Goal: Information Seeking & Learning: Find specific fact

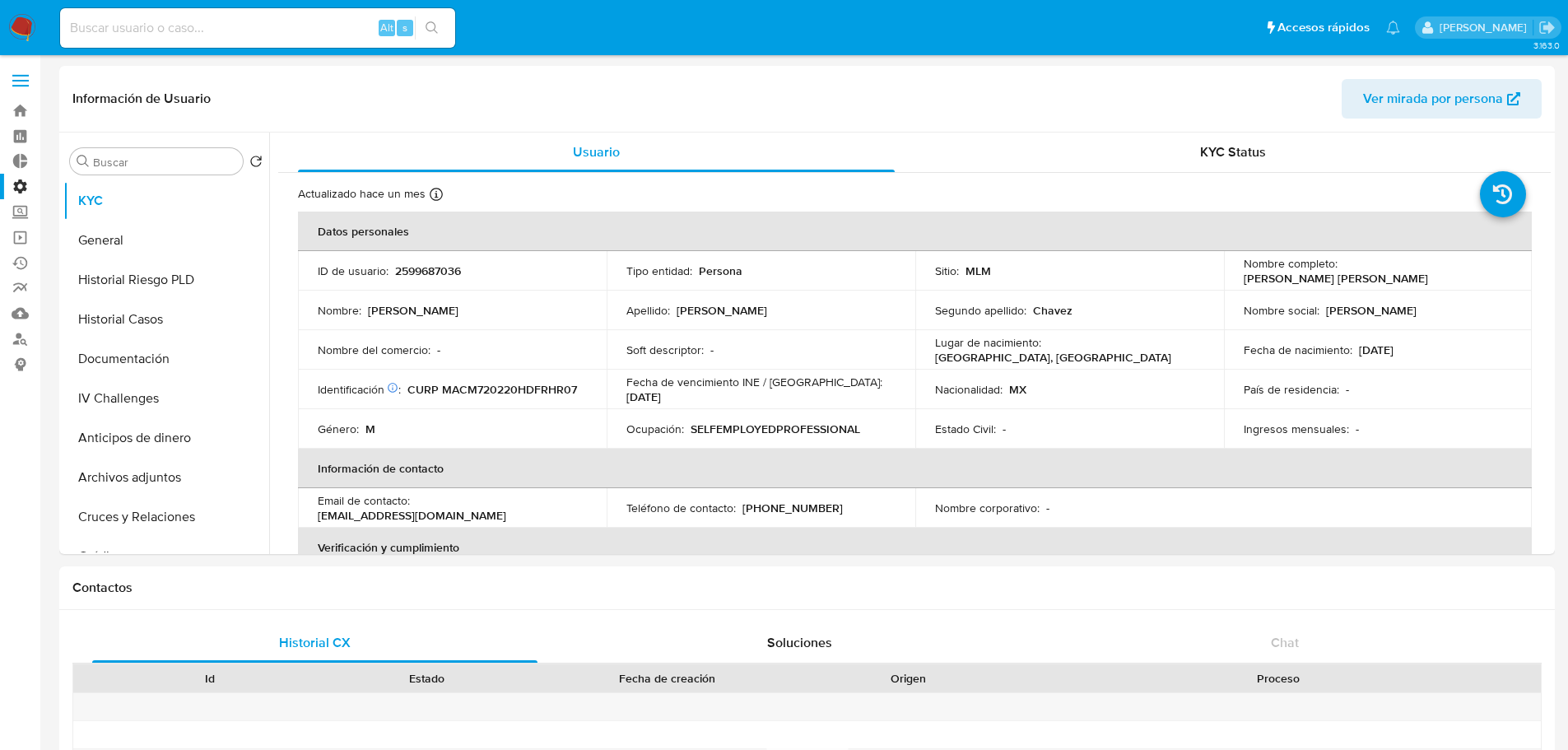
select select "10"
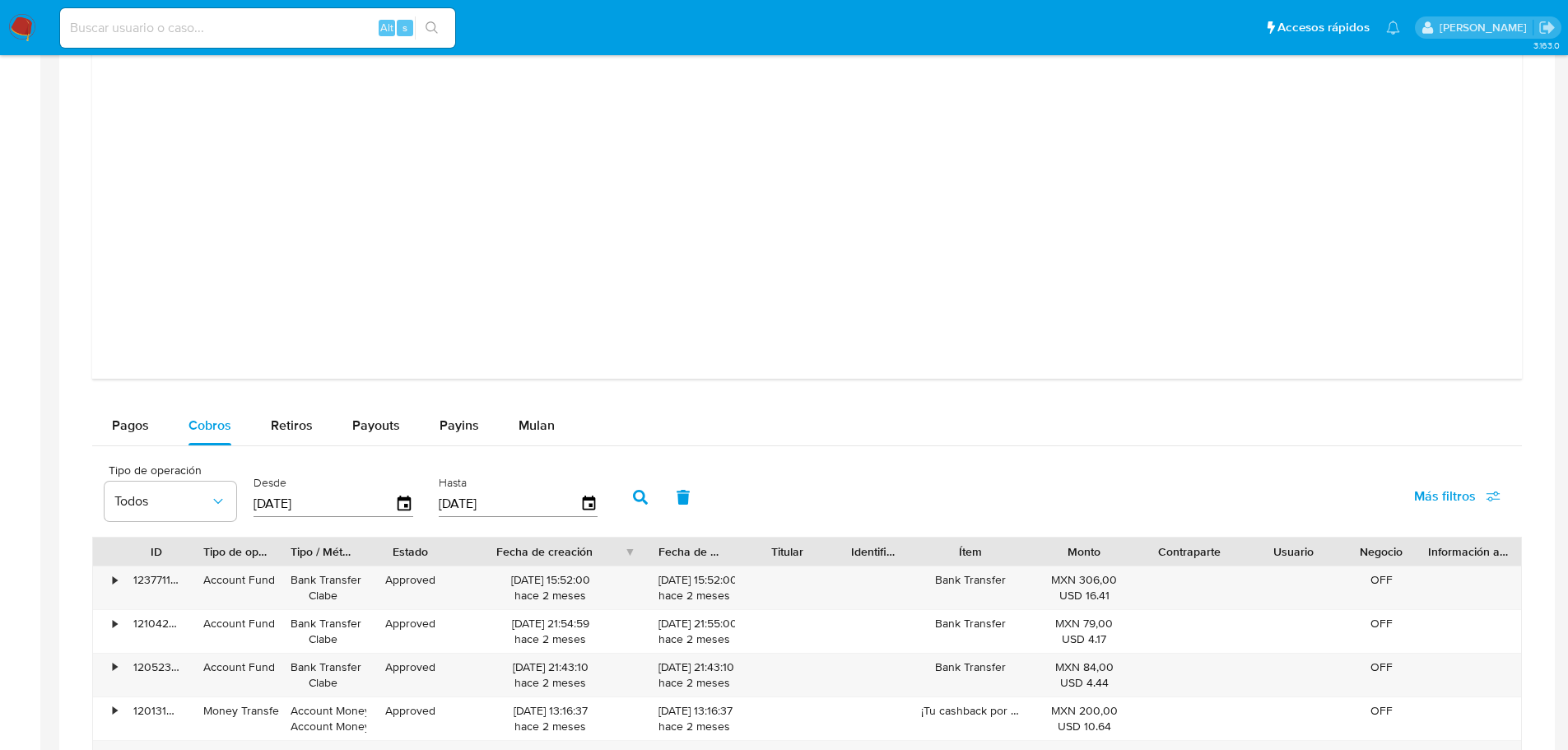
scroll to position [1795, 0]
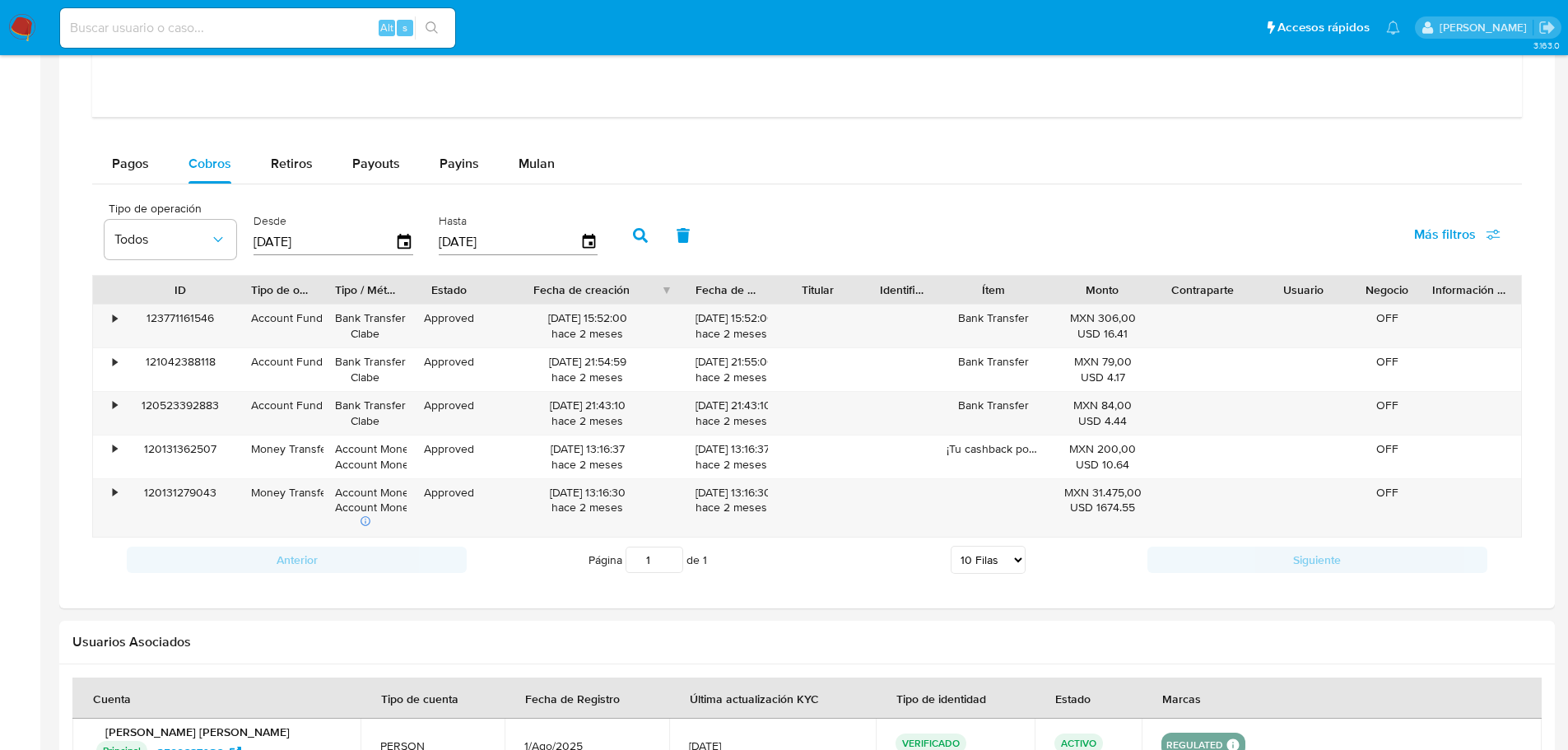
drag, startPoint x: 196, startPoint y: 291, endPoint x: 244, endPoint y: 295, distance: 48.2
click at [244, 295] on div at bounding box center [239, 289] width 30 height 28
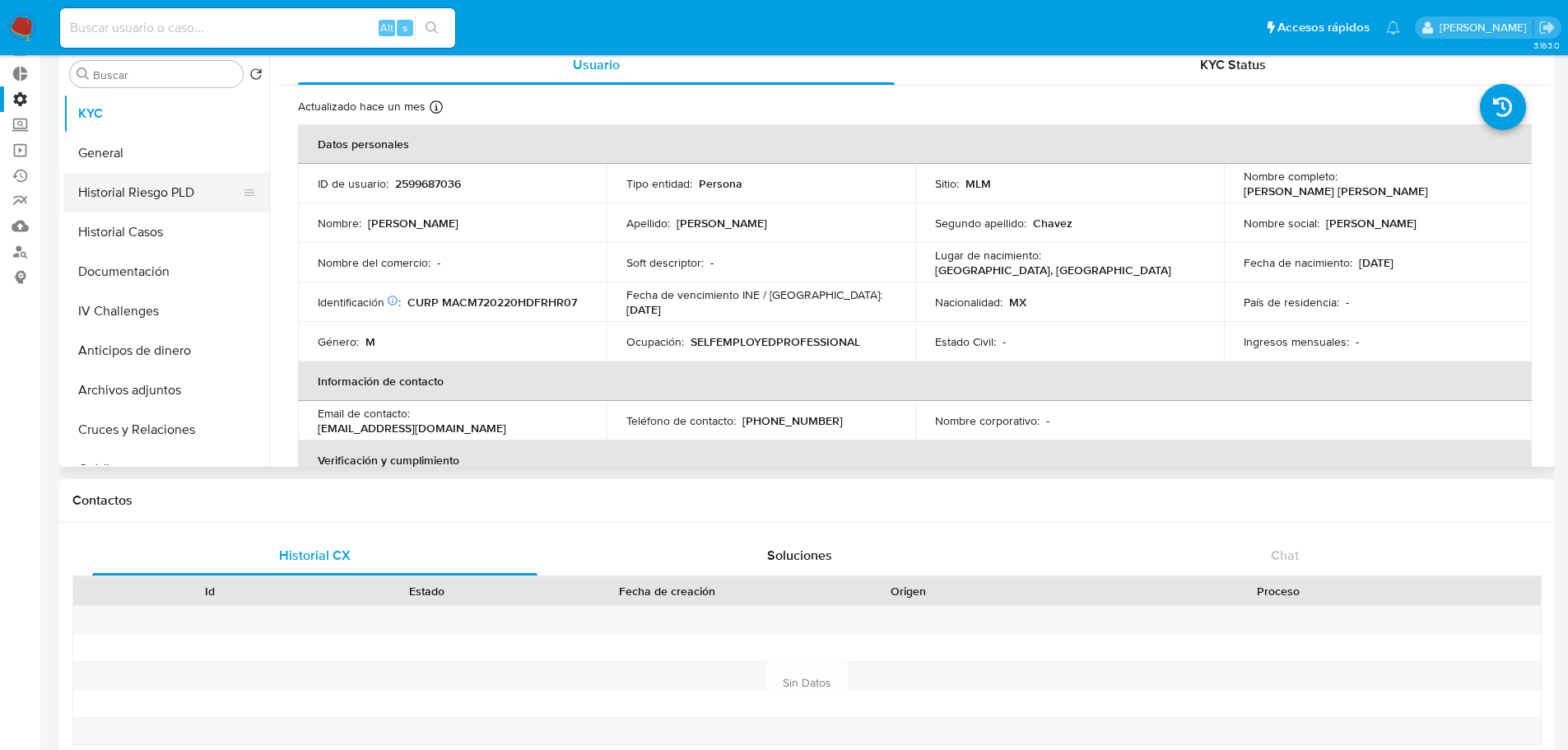
scroll to position [0, 0]
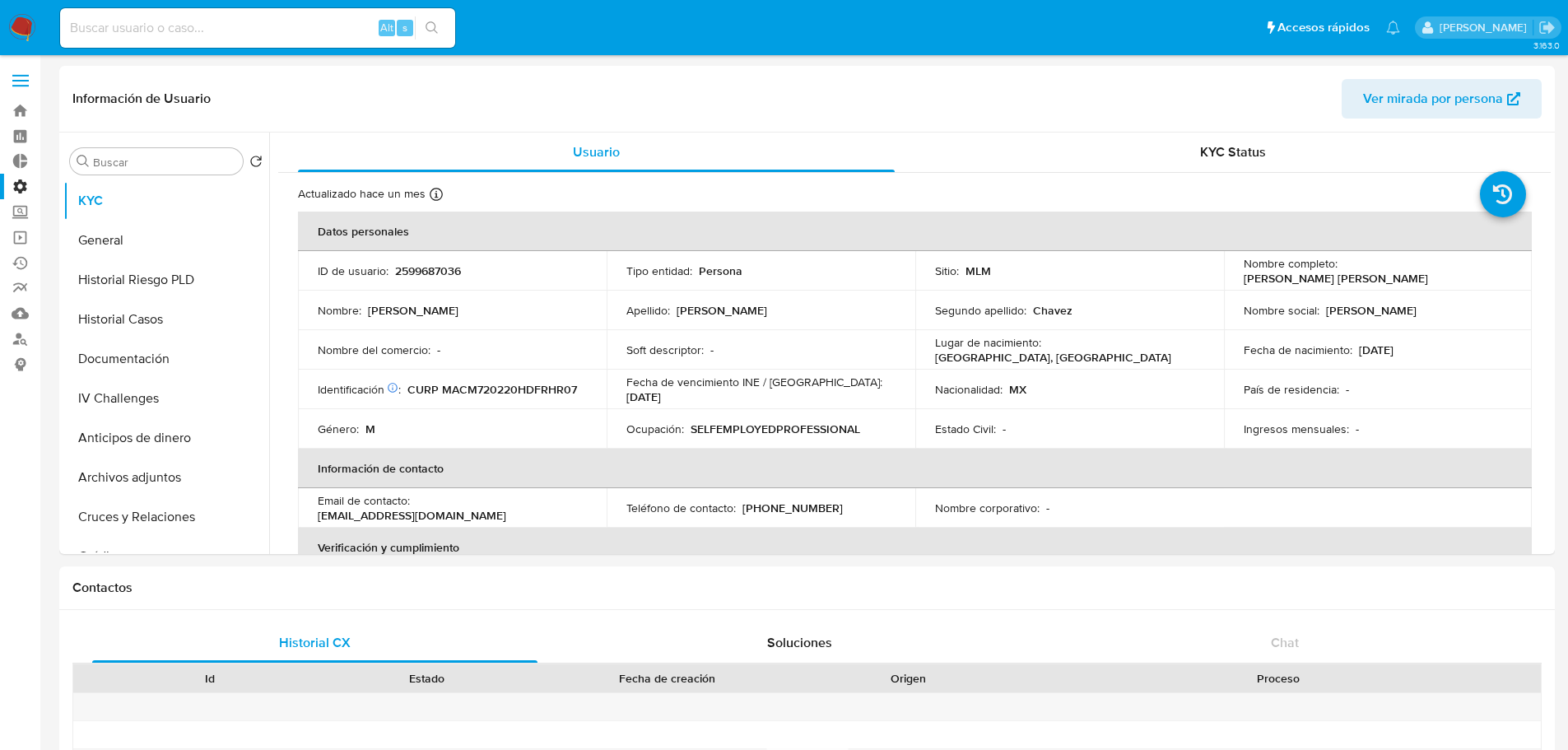
click at [27, 68] on label at bounding box center [21, 81] width 41 height 34
click at [0, 0] on input "checkbox" at bounding box center [0, 0] width 0 height 0
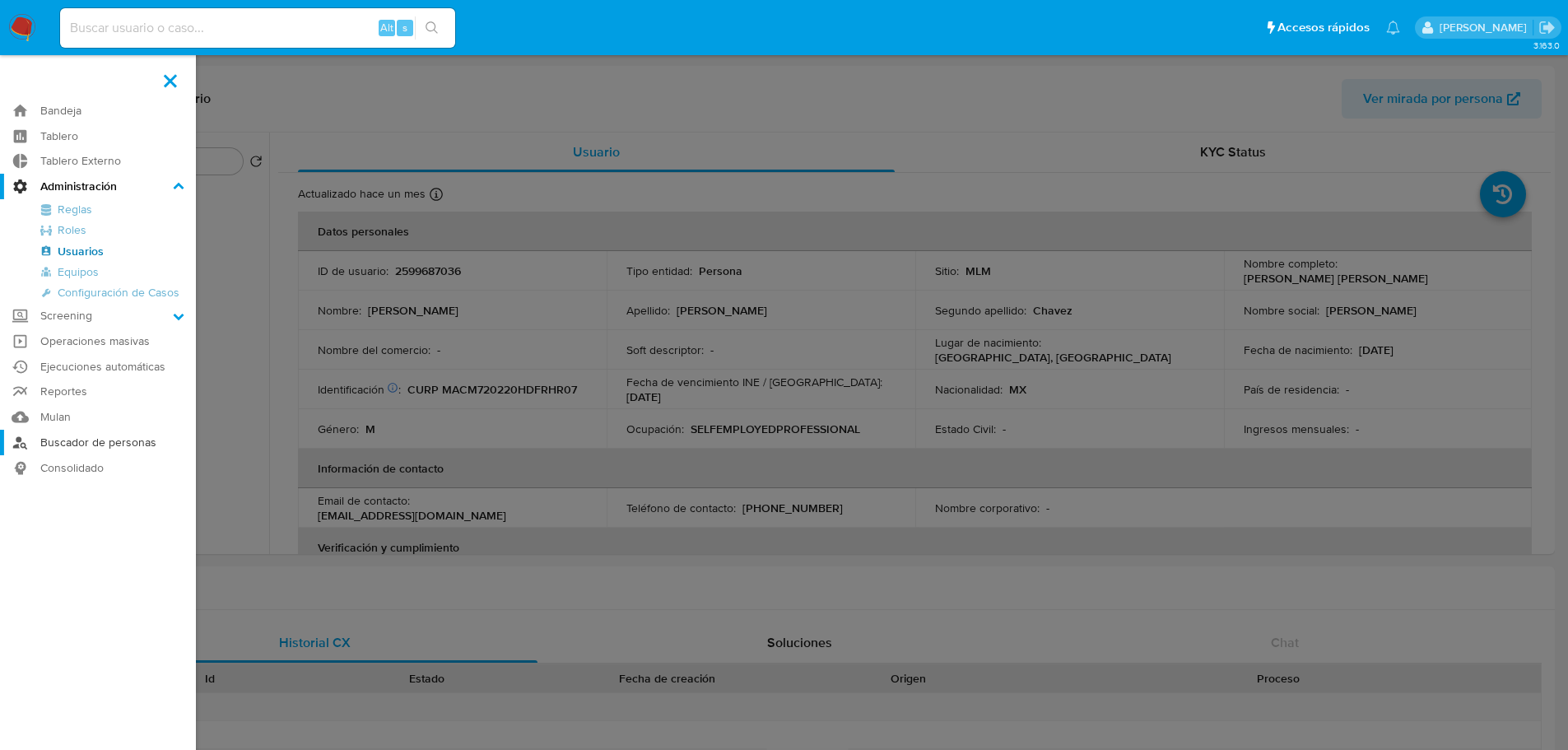
click at [73, 443] on link "Buscador de personas" at bounding box center [98, 442] width 196 height 25
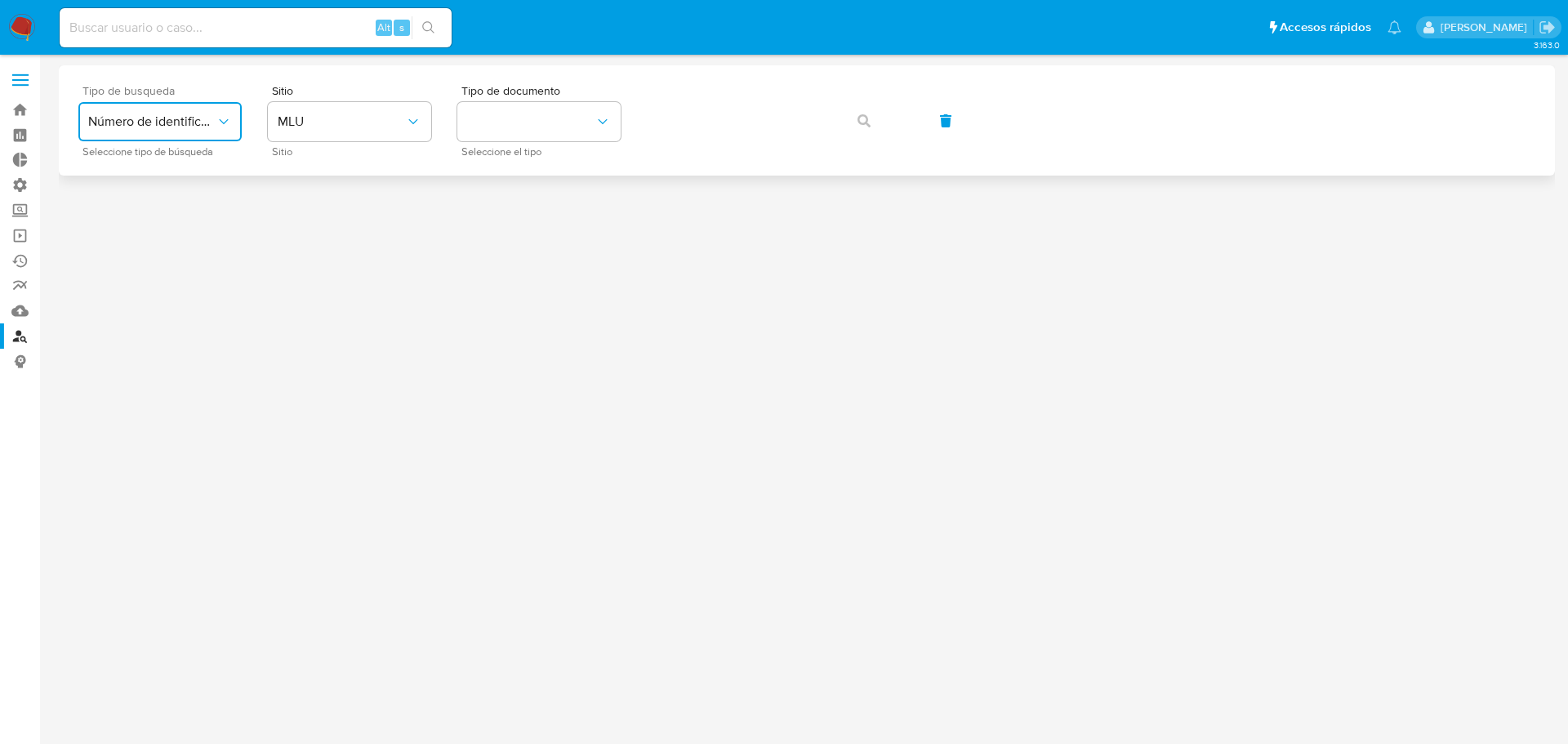
click at [157, 126] on span "Número de identificación" at bounding box center [152, 121] width 127 height 16
click at [174, 208] on div "User ID" at bounding box center [155, 221] width 134 height 39
click at [857, 127] on button "button" at bounding box center [864, 121] width 55 height 39
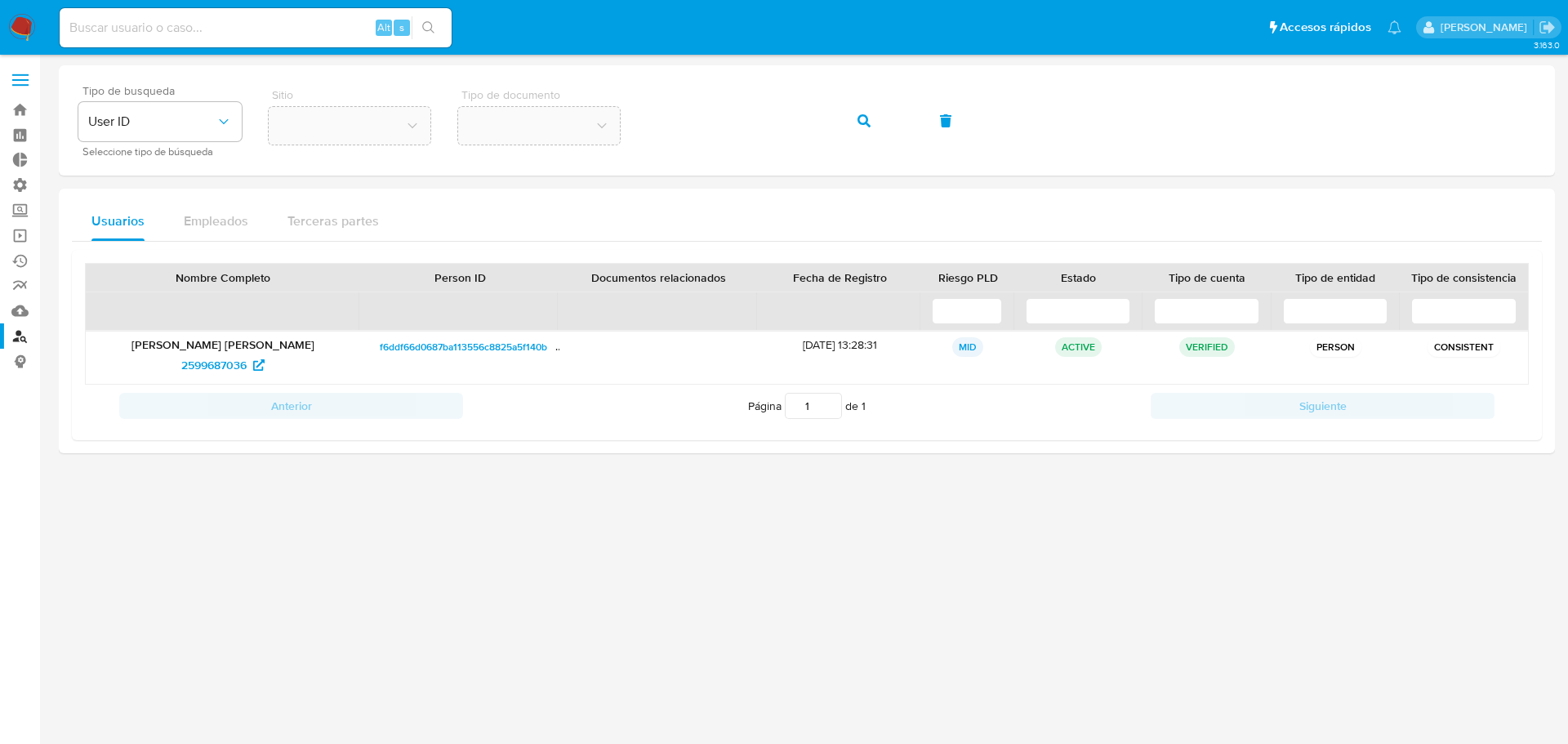
click at [101, 29] on input at bounding box center [256, 28] width 392 height 21
paste input "2599687036"
type input "2599687036"
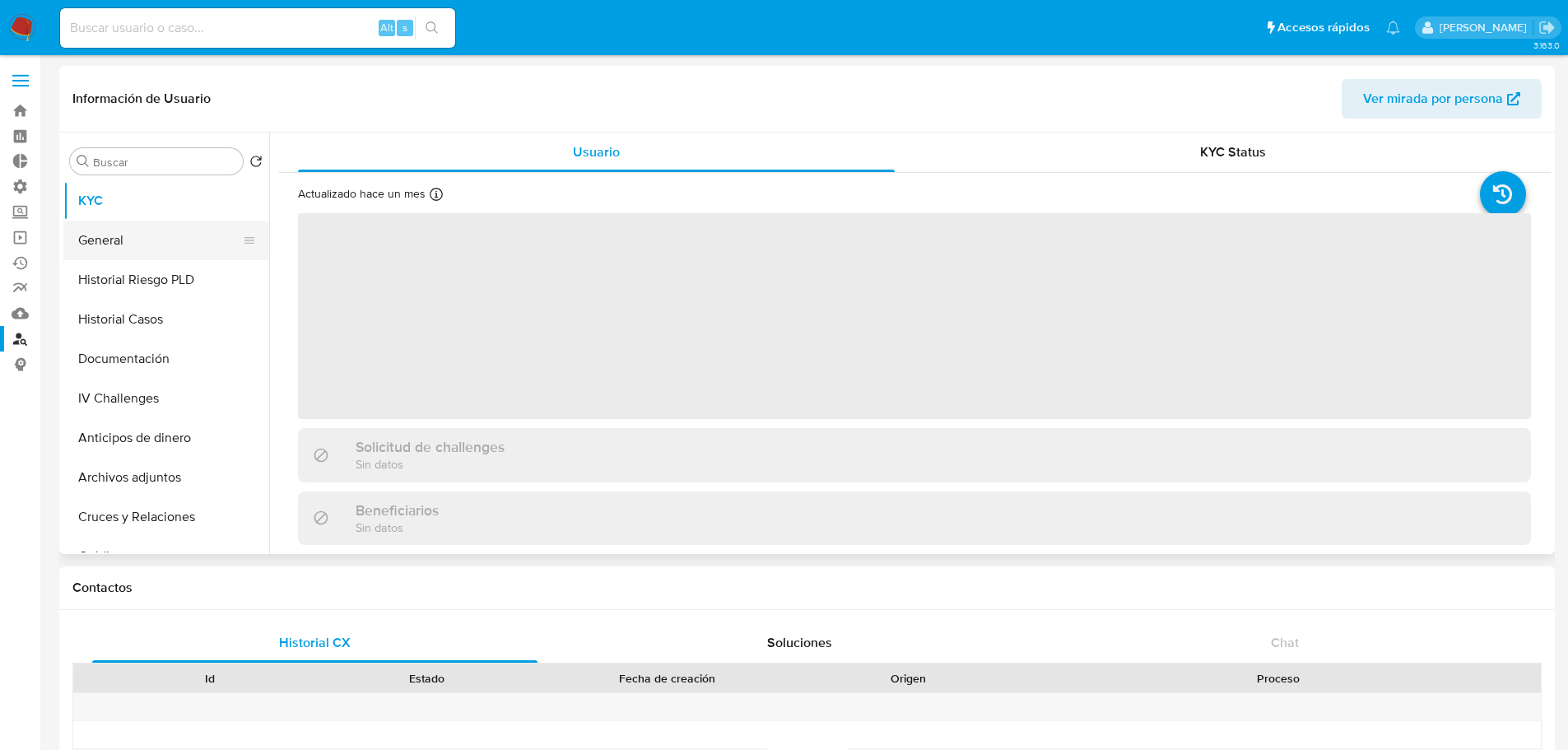
click at [152, 253] on button "General" at bounding box center [160, 241] width 192 height 40
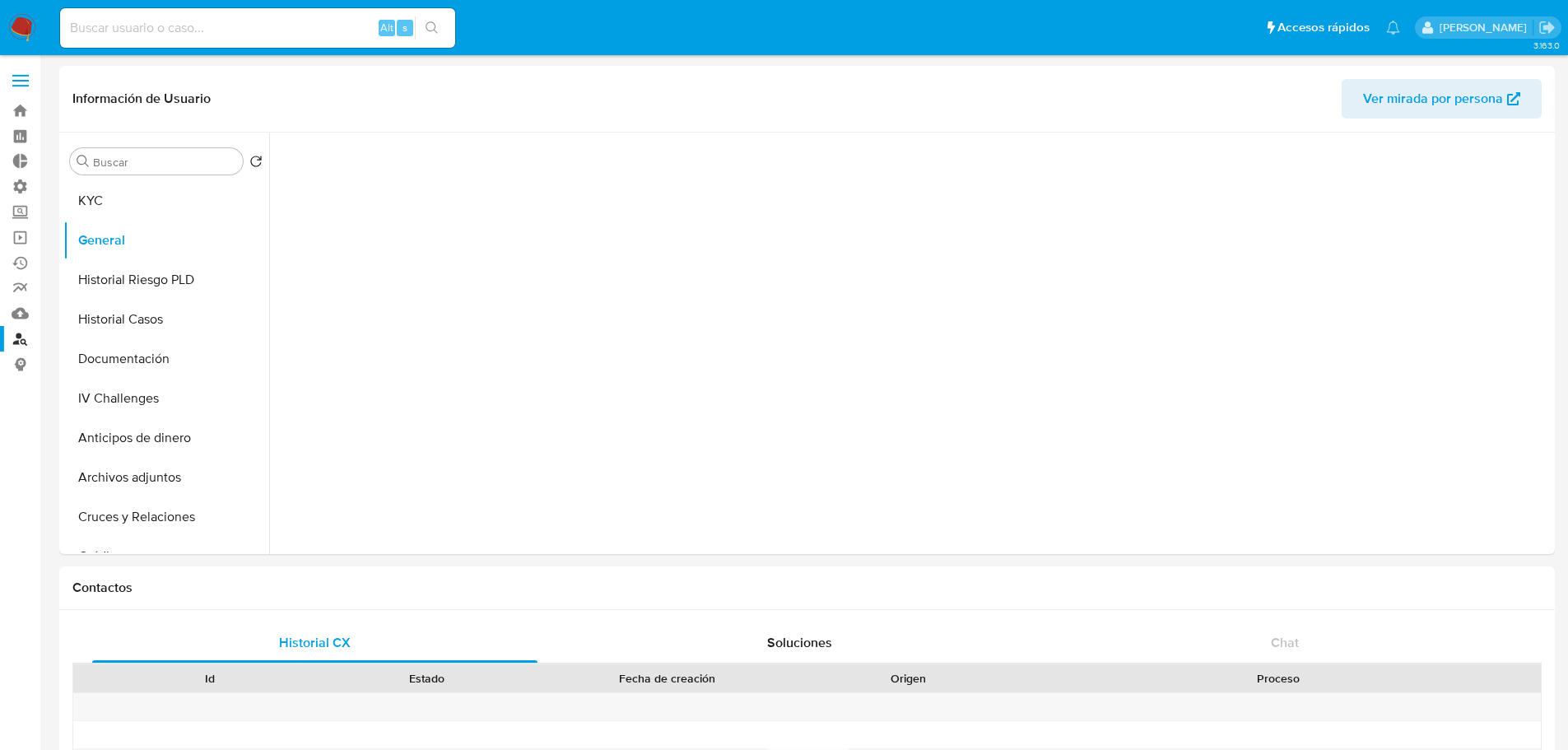
select select "10"
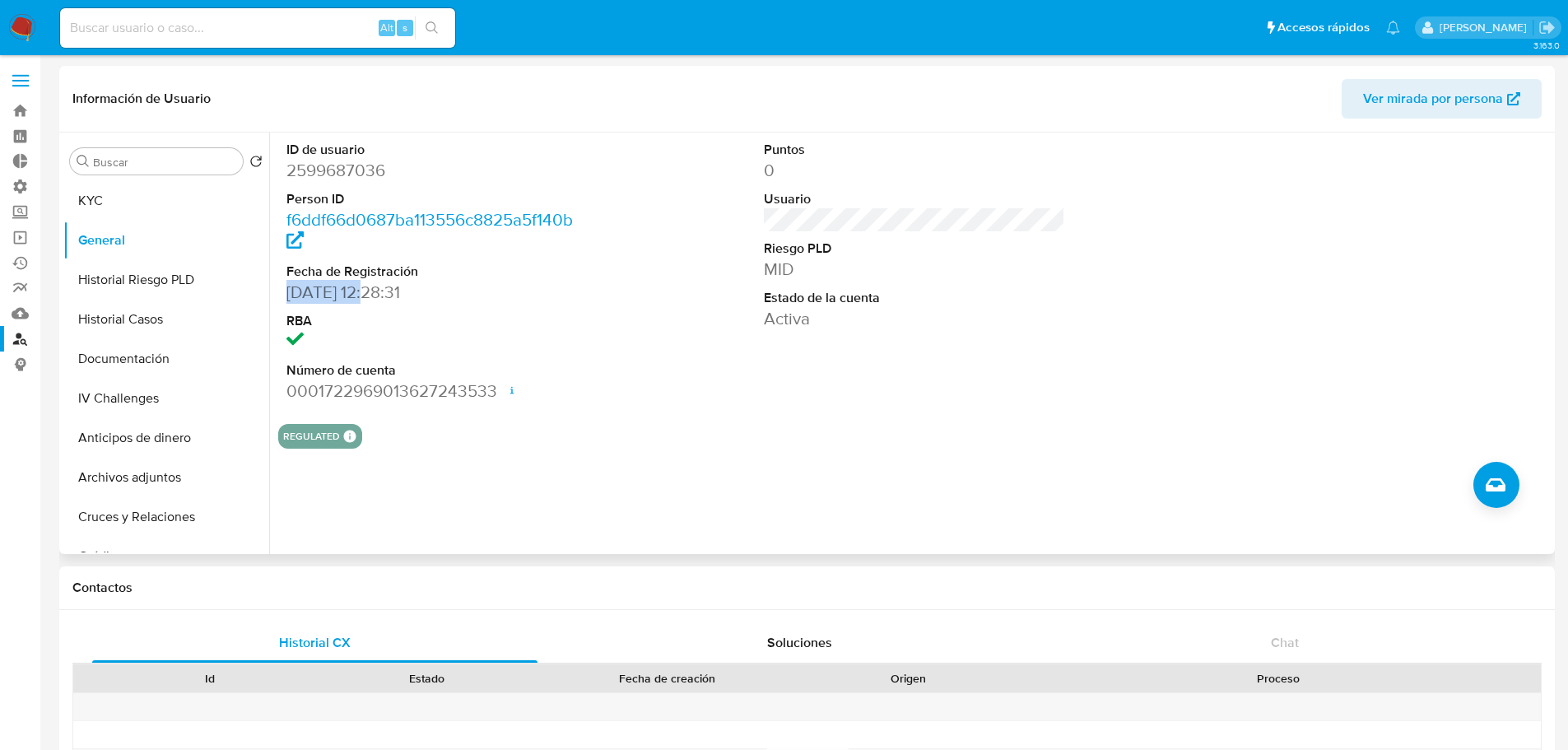
drag, startPoint x: 376, startPoint y: 294, endPoint x: 280, endPoint y: 300, distance: 96.2
click at [280, 300] on div "ID de usuario 2599687036 Person ID f6ddf66d0687ba113556c8825a5f140b Fecha de Re…" at bounding box center [438, 271] width 319 height 278
click at [455, 309] on dl "ID de usuario 2599687036 Person ID f6ddf66d0687ba113556c8825a5f140b Fecha de Re…" at bounding box center [438, 271] width 302 height 261
click at [449, 295] on dd "01/08/2025 12:28:31" at bounding box center [438, 292] width 302 height 23
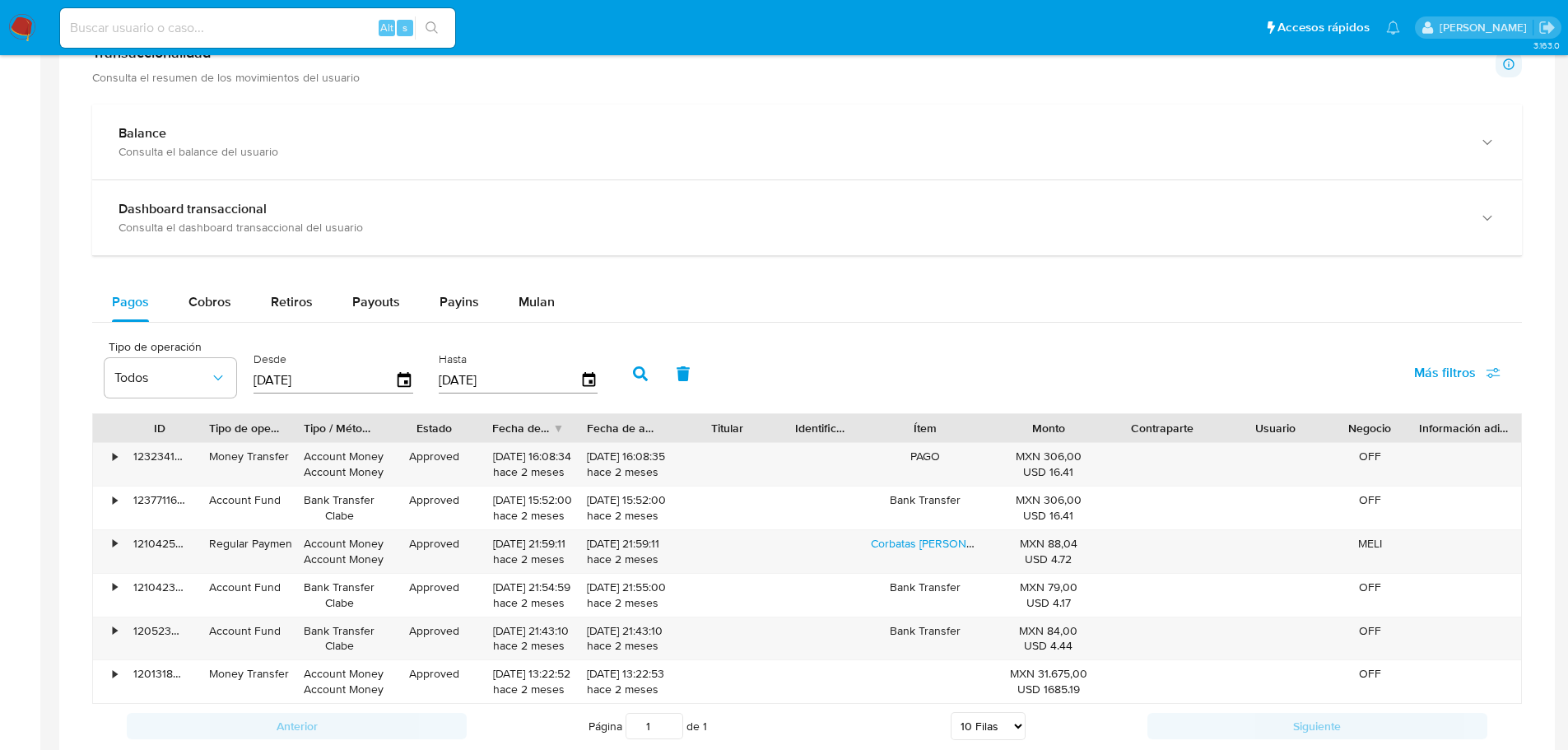
scroll to position [725, 0]
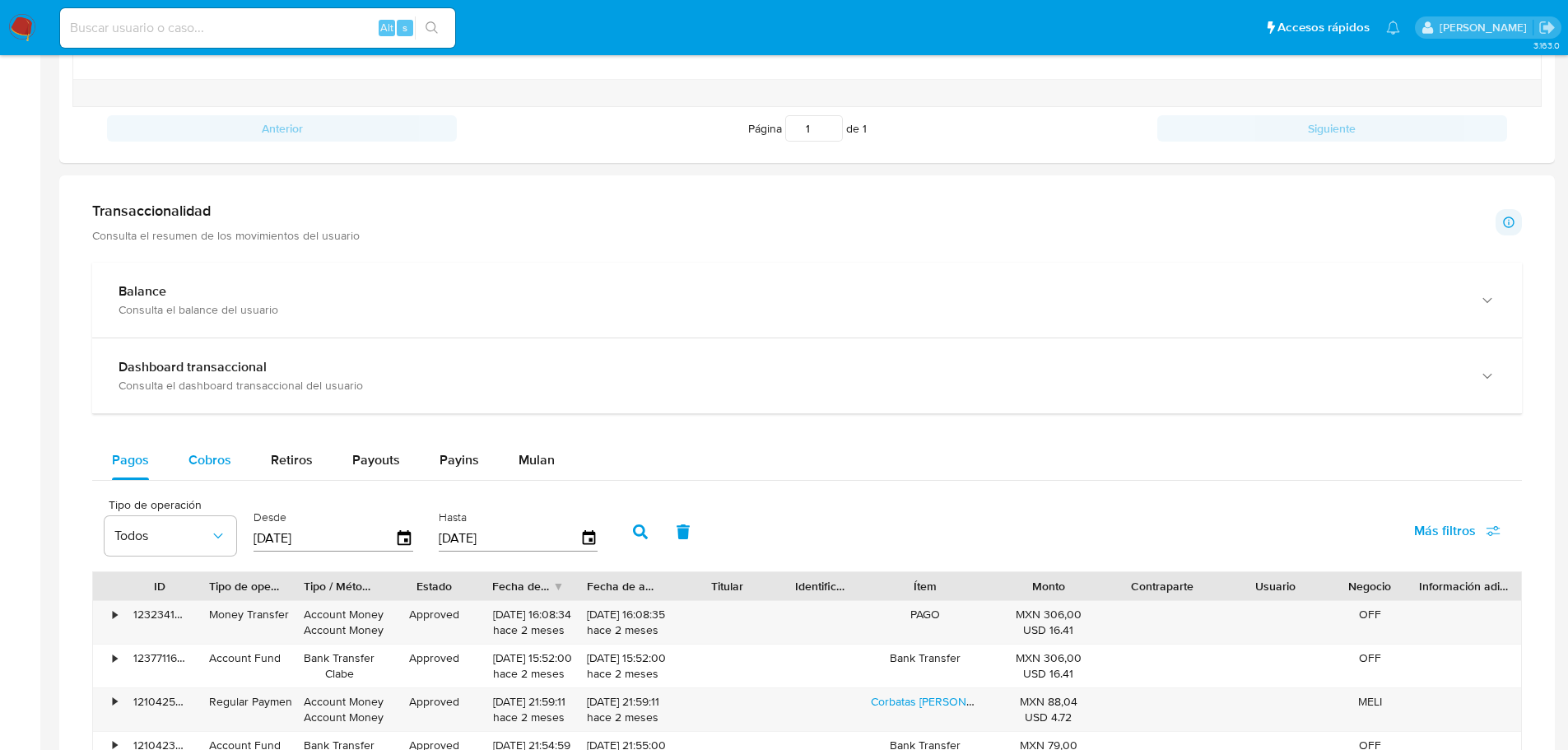
click at [192, 463] on span "Cobros" at bounding box center [210, 459] width 43 height 19
select select "10"
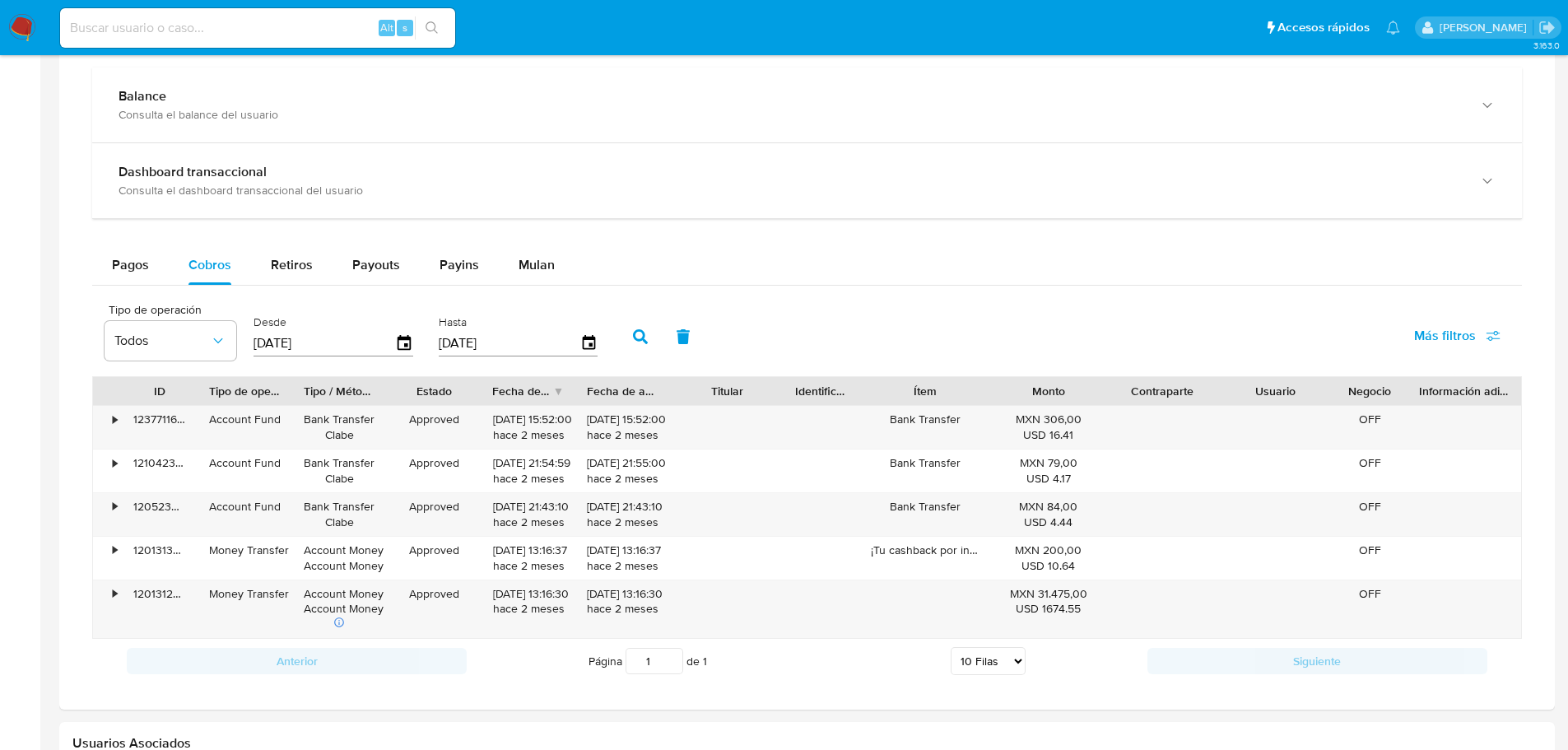
scroll to position [972, 0]
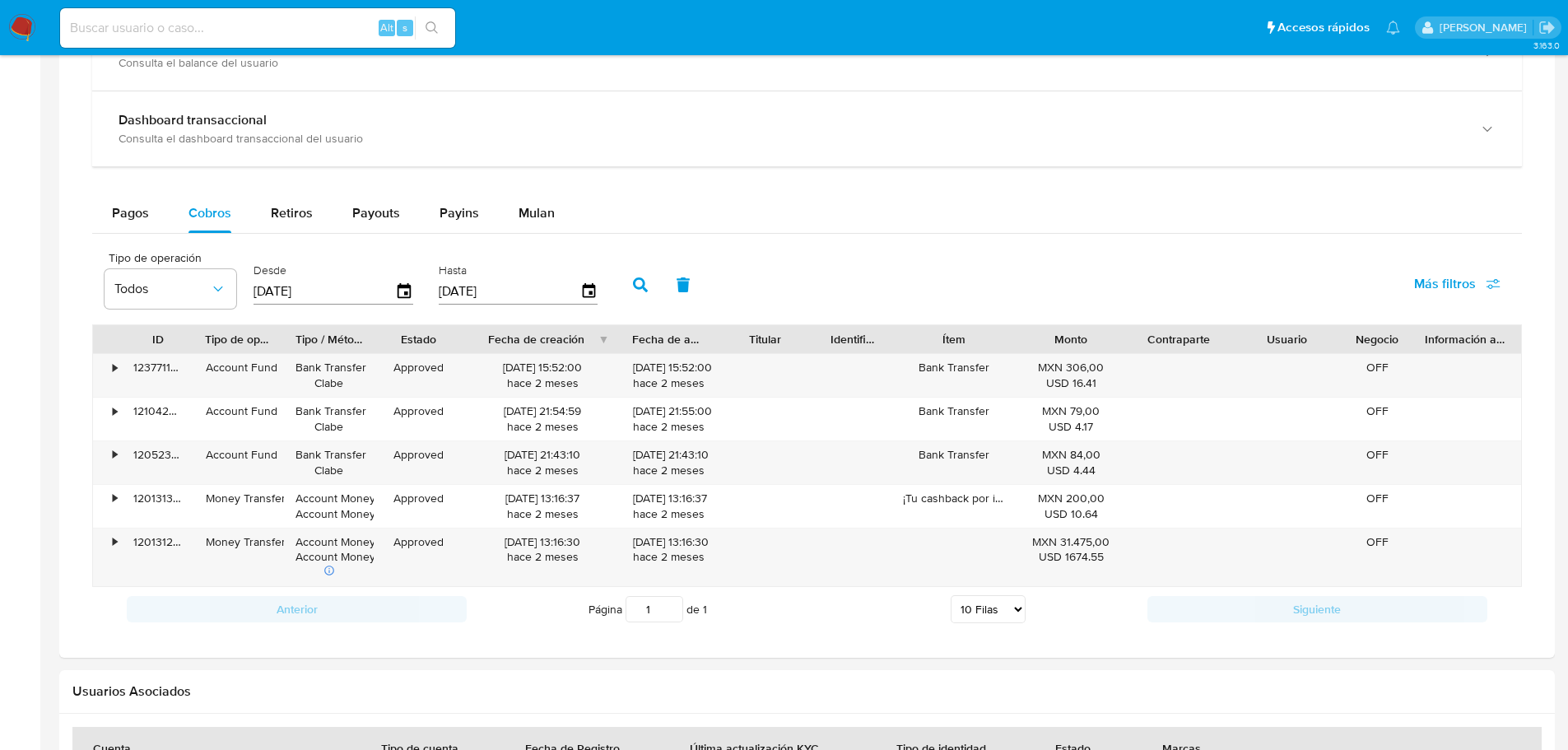
drag, startPoint x: 588, startPoint y: 339, endPoint x: 651, endPoint y: 335, distance: 63.1
click at [651, 335] on div "ID Tipo de operación Tipo / Método Estado Fecha de creación Fecha de aprobación…" at bounding box center [808, 339] width 1429 height 28
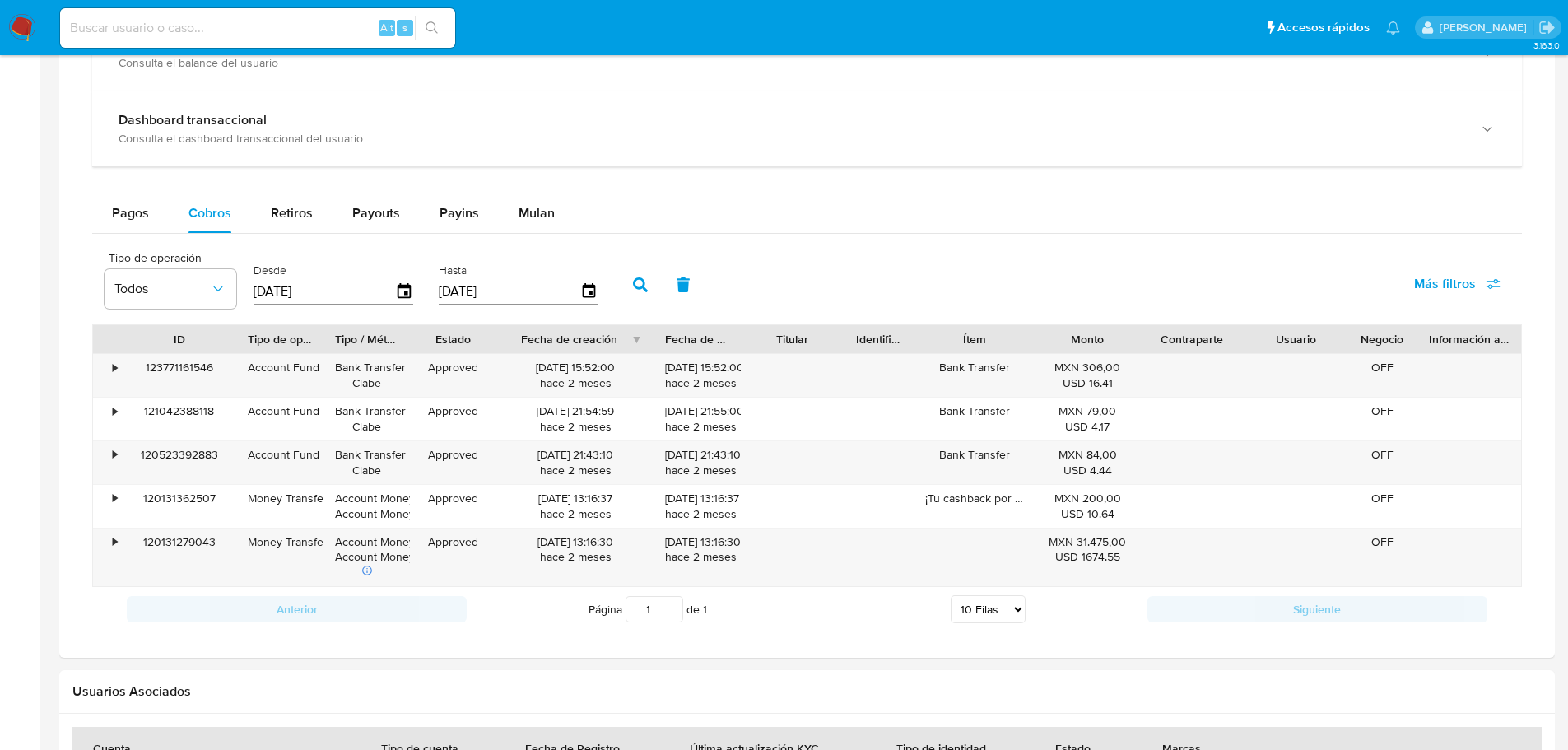
click at [233, 345] on div at bounding box center [235, 339] width 30 height 28
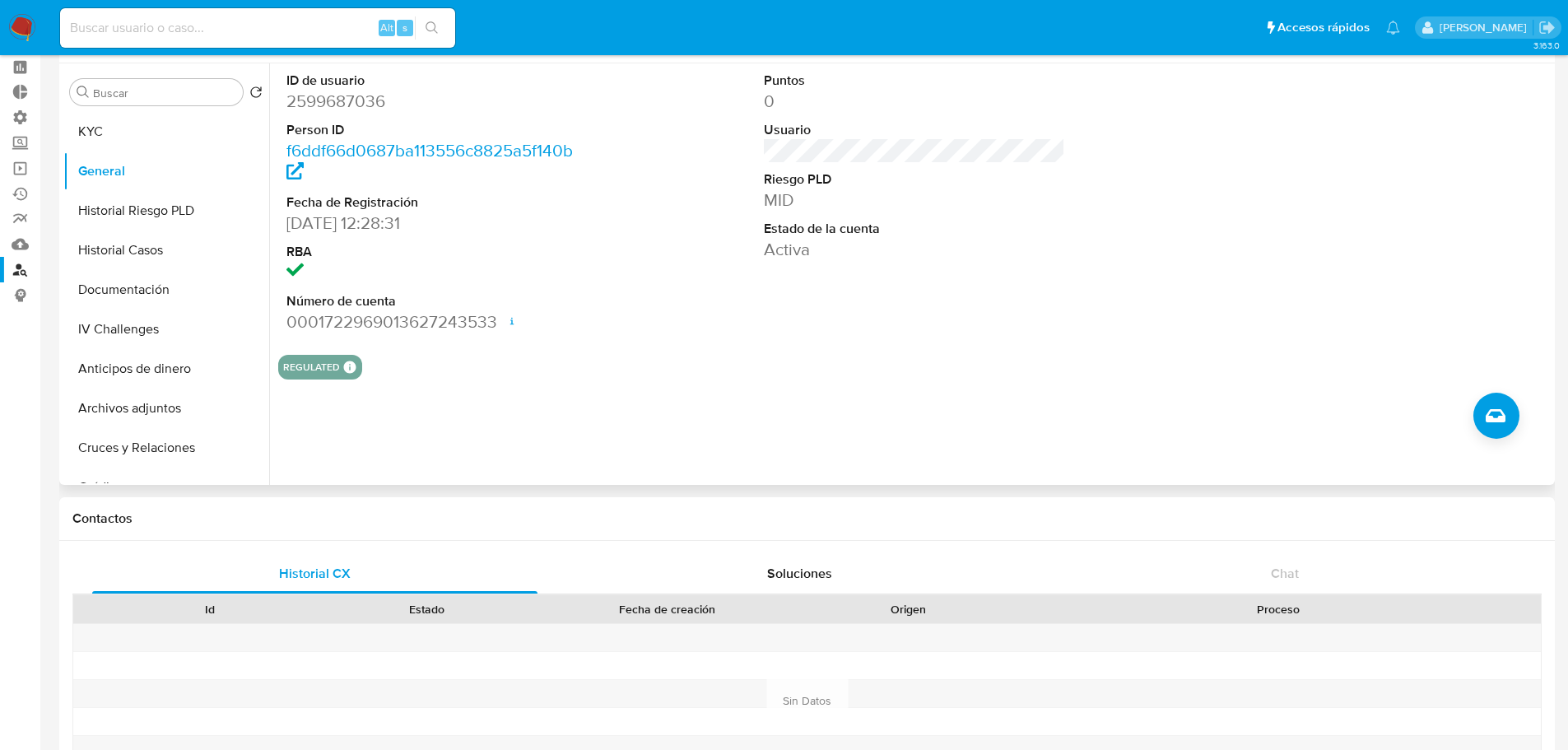
scroll to position [0, 0]
